Goal: Communication & Community: Answer question/provide support

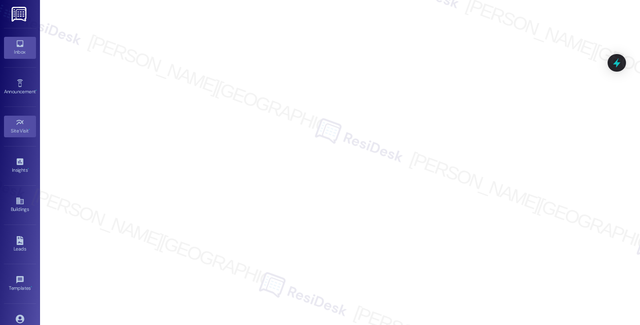
click at [24, 54] on div "Inbox" at bounding box center [20, 52] width 40 height 8
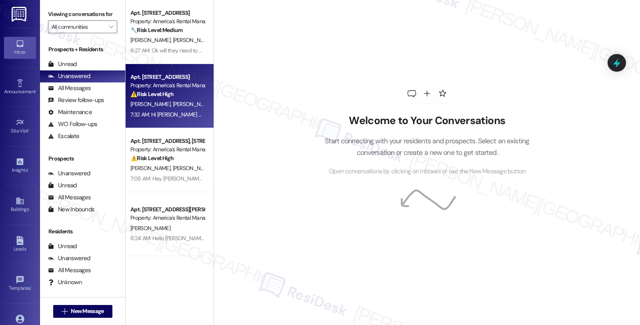
click at [190, 110] on div "7:32 AM: Hi [PERSON_NAME] and [PERSON_NAME], thanks for reaching out. I underst…" at bounding box center [168, 115] width 76 height 10
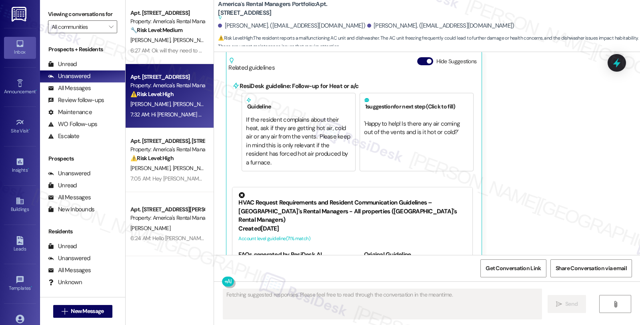
scroll to position [455, 0]
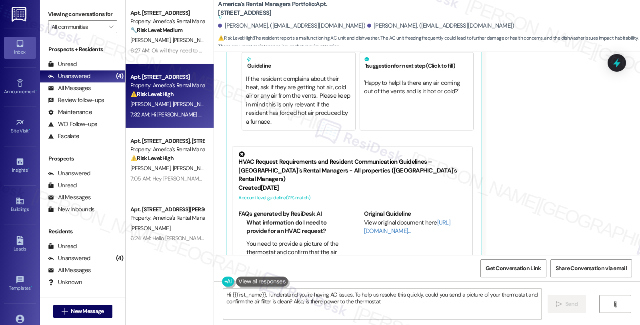
type textarea "Hi {{first_name}}, I understand you're having AC issues. To help us resolve thi…"
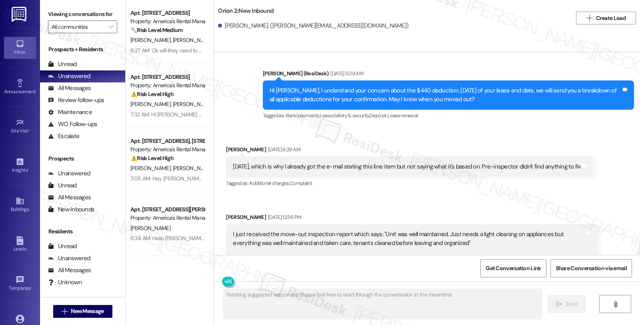
scroll to position [1454, 0]
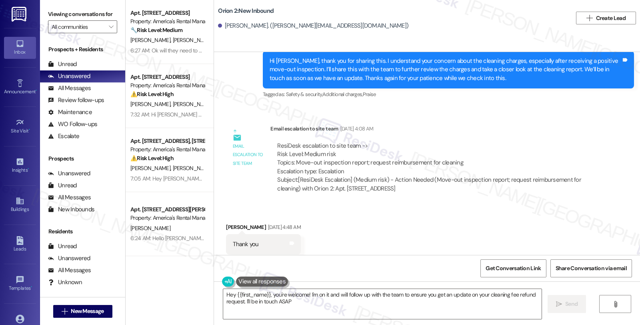
type textarea "Hey {{first_name}}, you're welcome! I'm on it and will follow up with the team …"
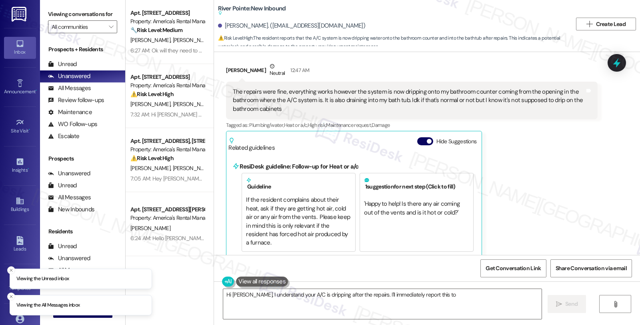
scroll to position [2894, 0]
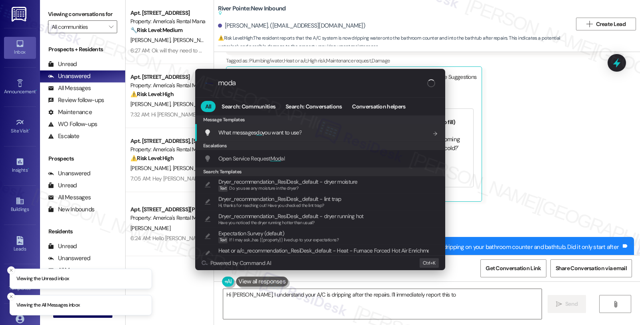
type input "modal"
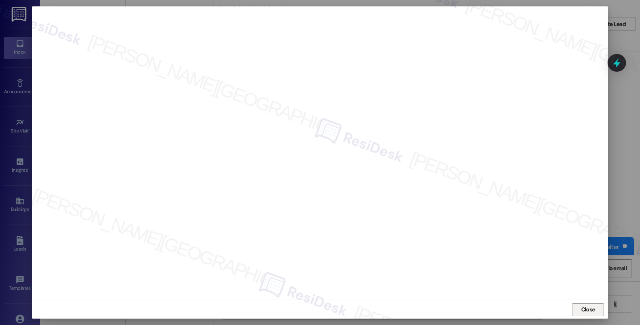
click at [582, 309] on span "Close" at bounding box center [588, 309] width 14 height 8
